Goal: Find specific page/section: Find specific page/section

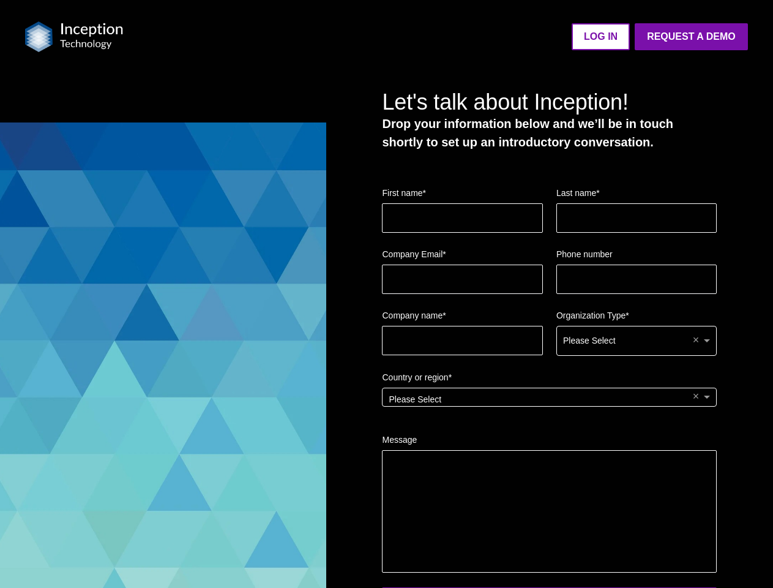
click at [74, 37] on img at bounding box center [74, 36] width 98 height 31
click at [443, 37] on ul "LOG IN Request a Demo Go back to platform" at bounding box center [443, 36] width 610 height 27
click at [549, 339] on fieldset "Company name * Organization Type * Please Select ×" at bounding box center [549, 340] width 335 height 62
click at [637, 341] on div "Please Select" at bounding box center [637, 340] width 160 height 29
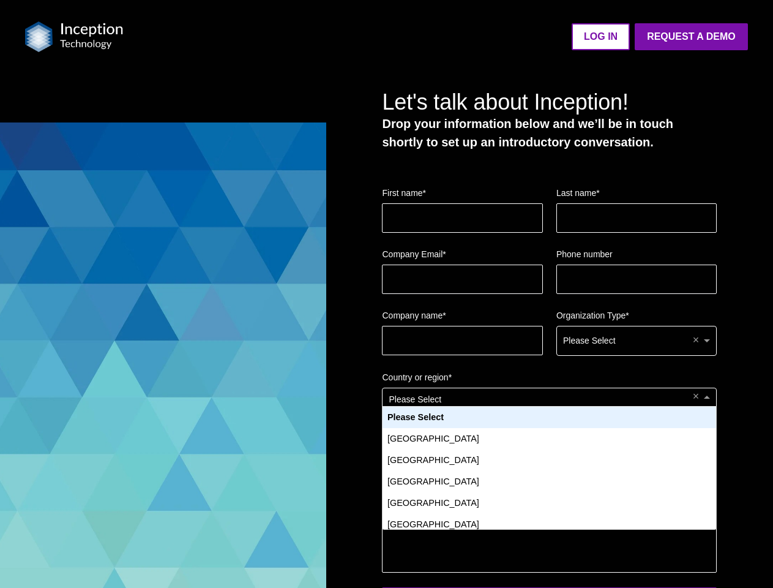
click at [549, 403] on div "Please Select" at bounding box center [550, 397] width 334 height 18
